Goal: Entertainment & Leisure: Consume media (video, audio)

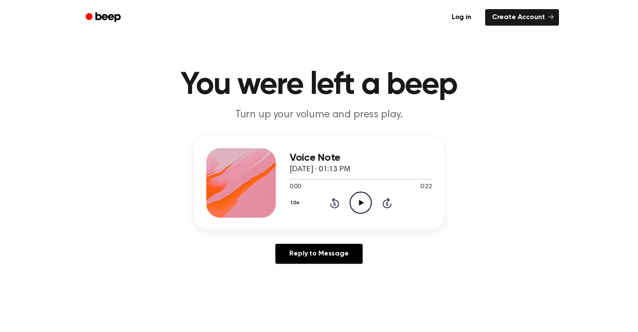
click at [358, 201] on icon "Play Audio" at bounding box center [360, 202] width 22 height 22
click at [361, 204] on icon "Play Audio" at bounding box center [360, 202] width 22 height 22
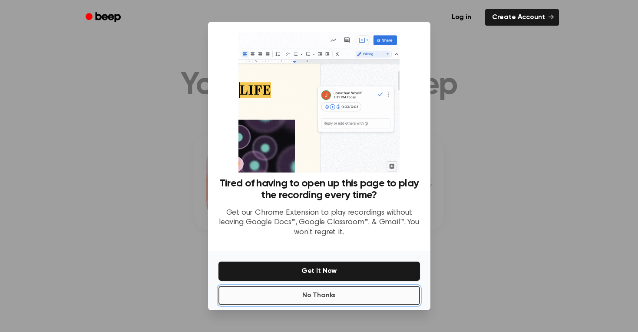
click at [320, 299] on button "No Thanks" at bounding box center [318, 295] width 201 height 19
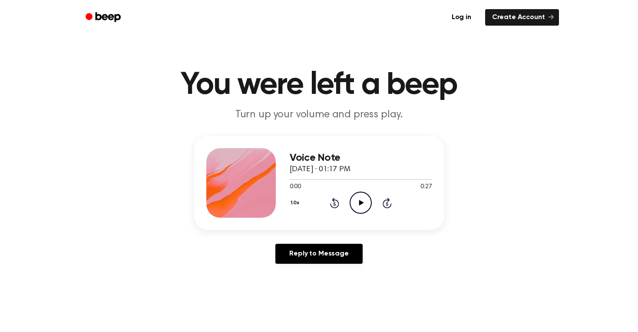
click at [363, 208] on icon "Play Audio" at bounding box center [360, 202] width 22 height 22
click at [391, 242] on div "Voice Note [DATE] · 01:17 PM 0:26 0:27 Your browser does not support the [objec…" at bounding box center [318, 203] width 617 height 135
